Goal: Navigation & Orientation: Understand site structure

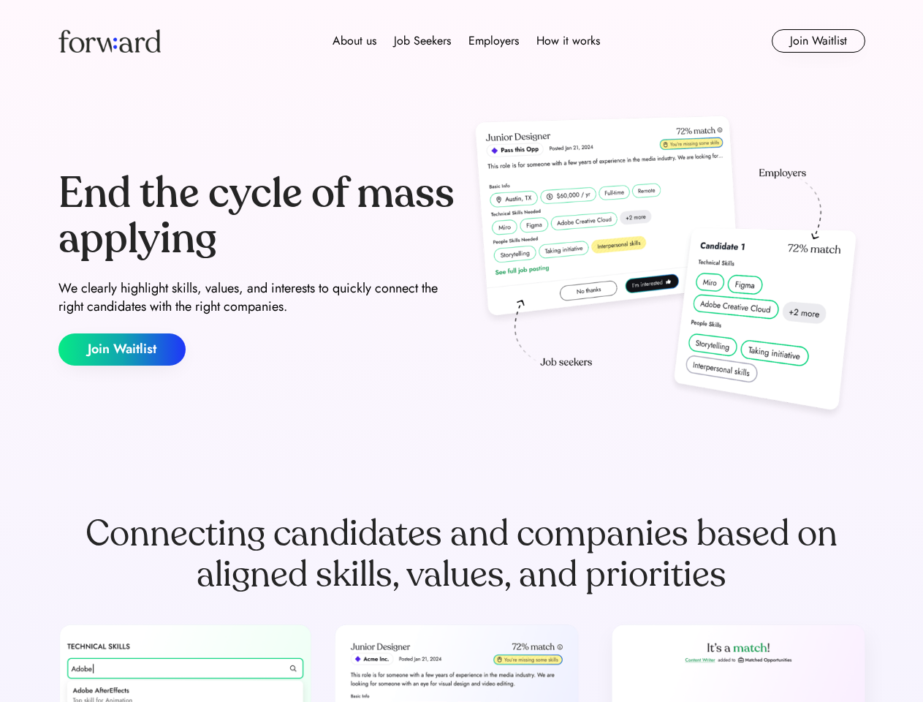
click at [461, 351] on div "End the cycle of mass applying We clearly highlight skills, values, and interes…" at bounding box center [461, 268] width 807 height 314
click at [462, 41] on div "About us Job Seekers Employers How it works" at bounding box center [466, 41] width 576 height 18
click at [110, 41] on img at bounding box center [109, 40] width 102 height 23
click at [466, 41] on div "About us Job Seekers Employers How it works" at bounding box center [466, 41] width 576 height 18
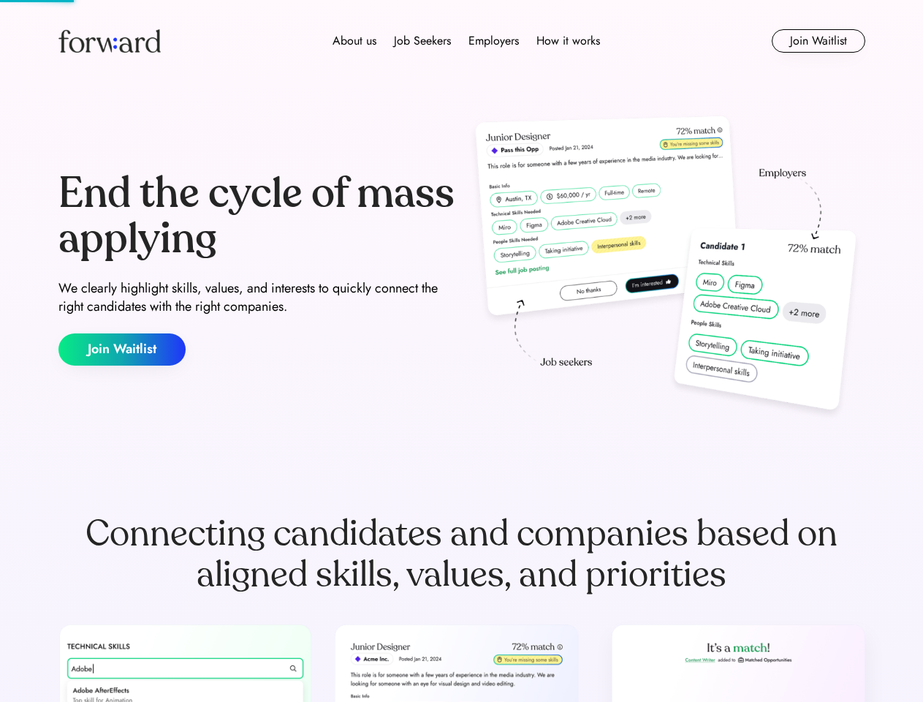
click at [354, 41] on div "About us" at bounding box center [355, 41] width 44 height 18
click at [422, 41] on div "Job Seekers" at bounding box center [422, 41] width 57 height 18
click at [493, 41] on div "Employers" at bounding box center [494, 41] width 50 height 18
click at [567, 41] on div "How it works" at bounding box center [568, 41] width 64 height 18
click at [818, 41] on button "Join Waitlist" at bounding box center [819, 40] width 94 height 23
